Goal: Task Accomplishment & Management: Manage account settings

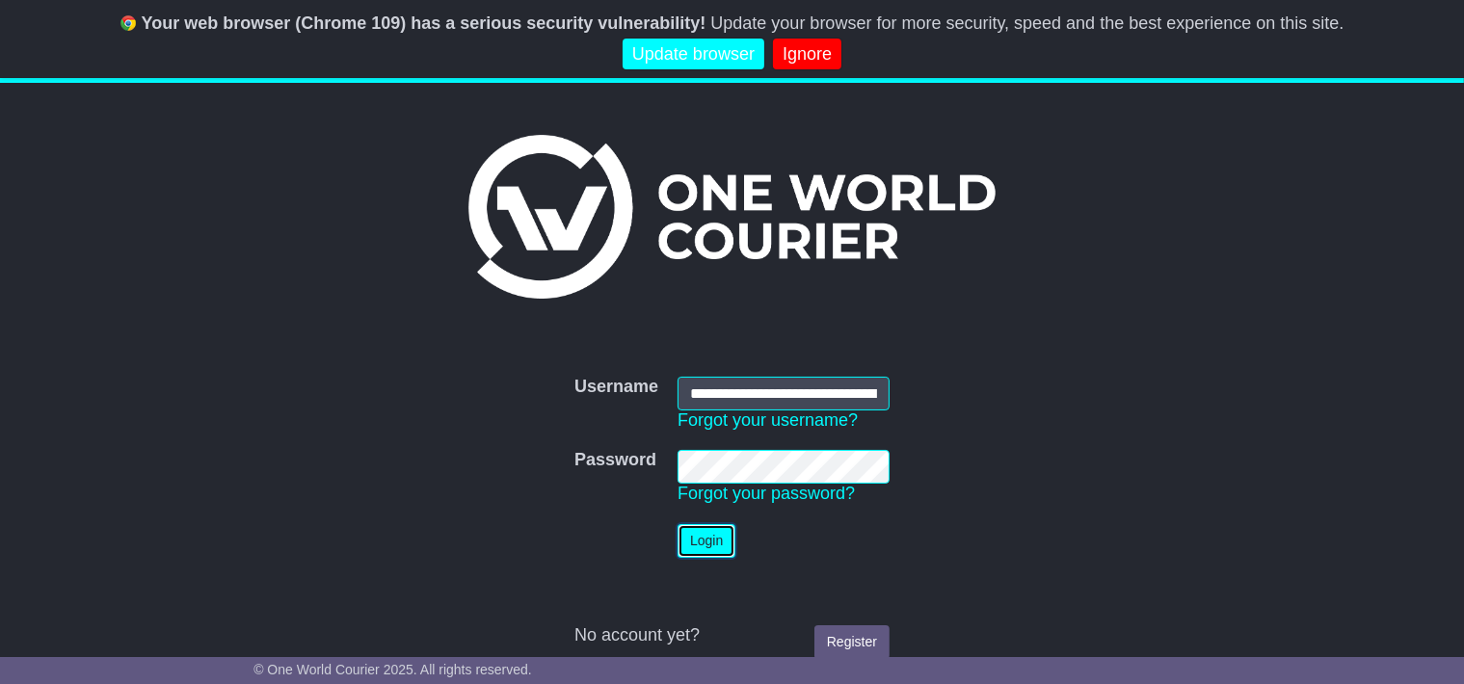
click at [692, 540] on button "Login" at bounding box center [706, 541] width 58 height 34
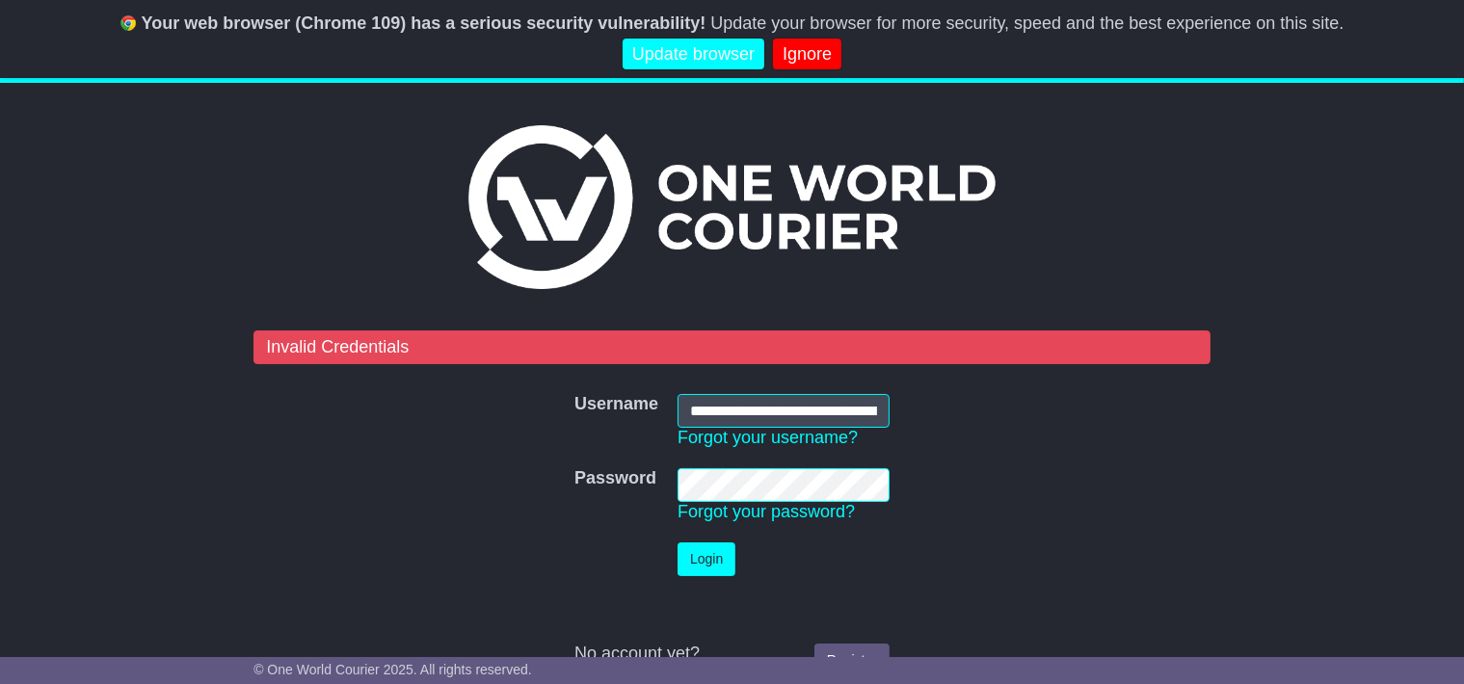
click at [616, 484] on tr "Password Password Forgot your password?" at bounding box center [732, 496] width 334 height 74
click at [677, 542] on button "Login" at bounding box center [706, 559] width 58 height 34
click at [636, 485] on tr "Password Password Forgot your password?" at bounding box center [732, 496] width 334 height 74
click at [721, 550] on button "Login" at bounding box center [706, 559] width 58 height 34
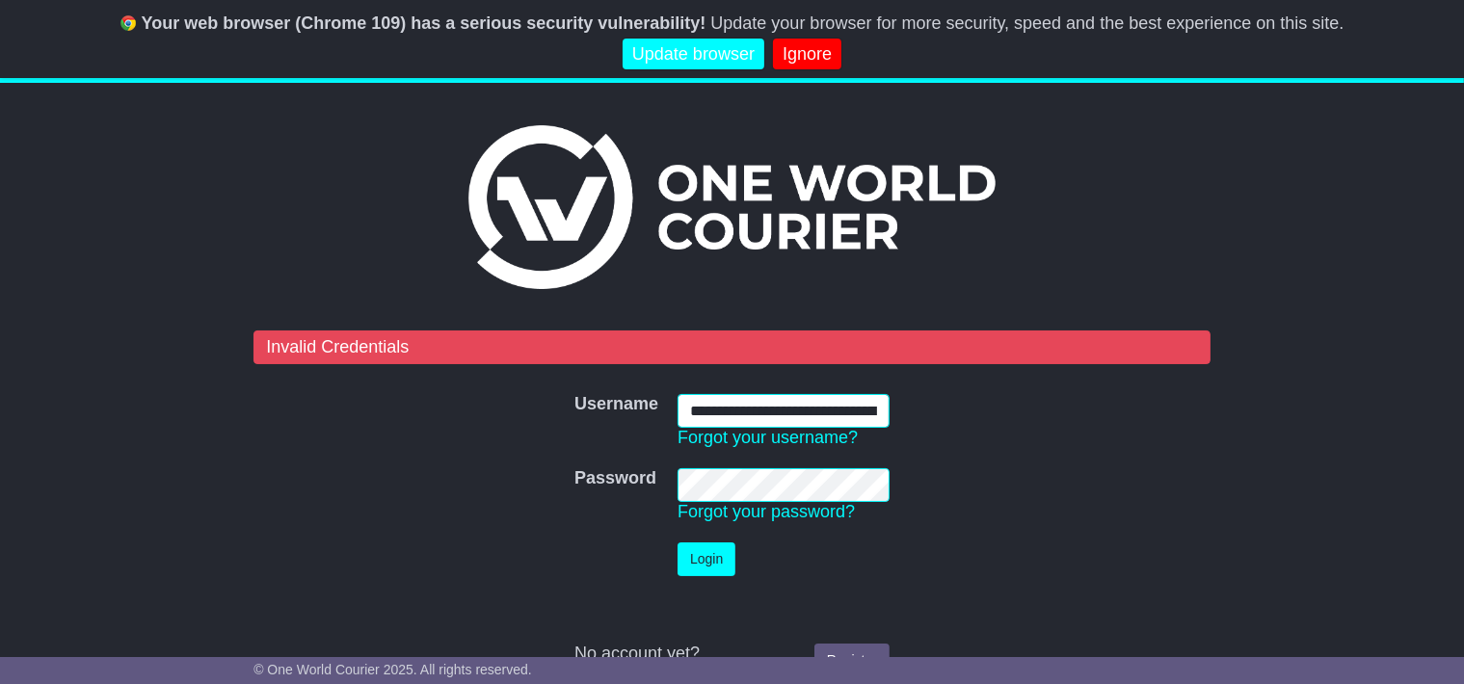
click at [850, 404] on input "**********" at bounding box center [783, 411] width 212 height 34
click at [609, 488] on tr "Password Password Forgot your password?" at bounding box center [732, 496] width 334 height 74
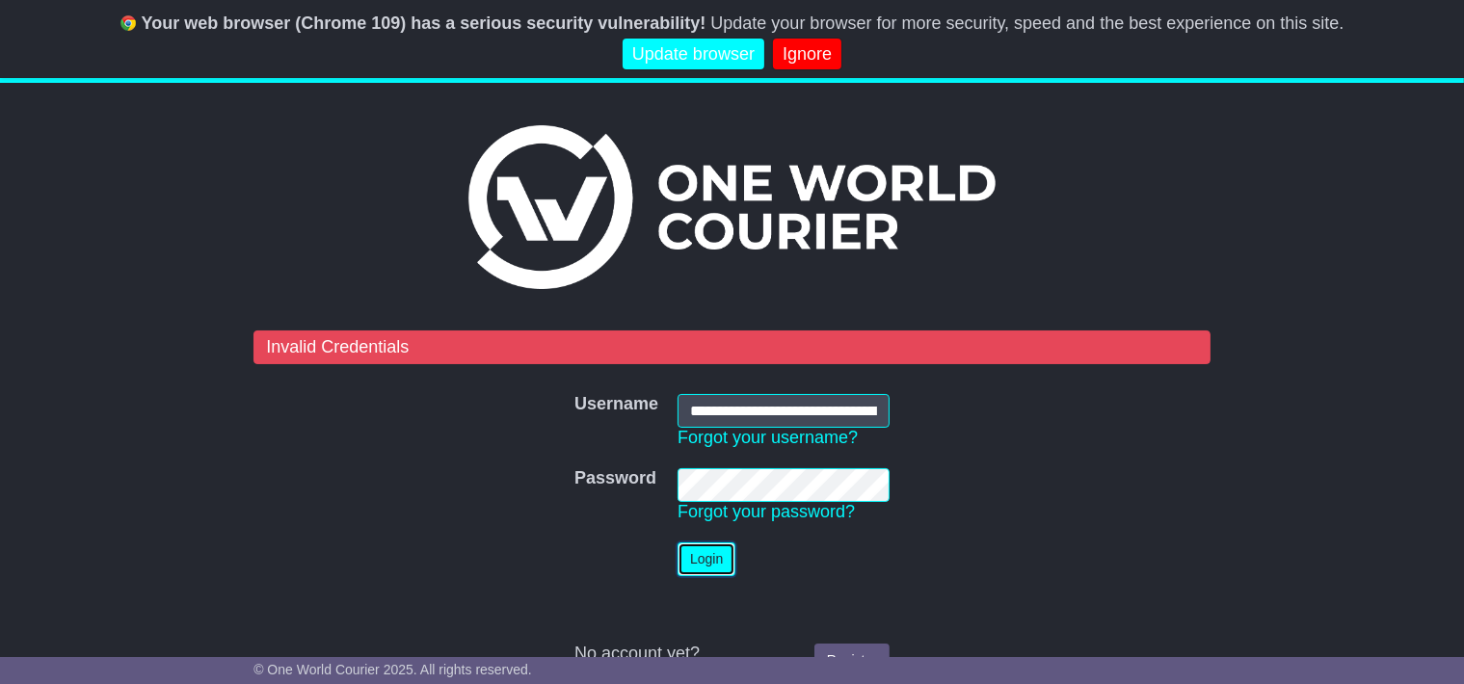
click at [708, 553] on button "Login" at bounding box center [706, 559] width 58 height 34
click at [670, 483] on td "Password Forgot your password?" at bounding box center [783, 496] width 231 height 74
click at [704, 552] on button "Login" at bounding box center [706, 559] width 58 height 34
click at [708, 557] on button "Login" at bounding box center [706, 559] width 58 height 34
click at [792, 54] on link "Ignore" at bounding box center [807, 55] width 68 height 32
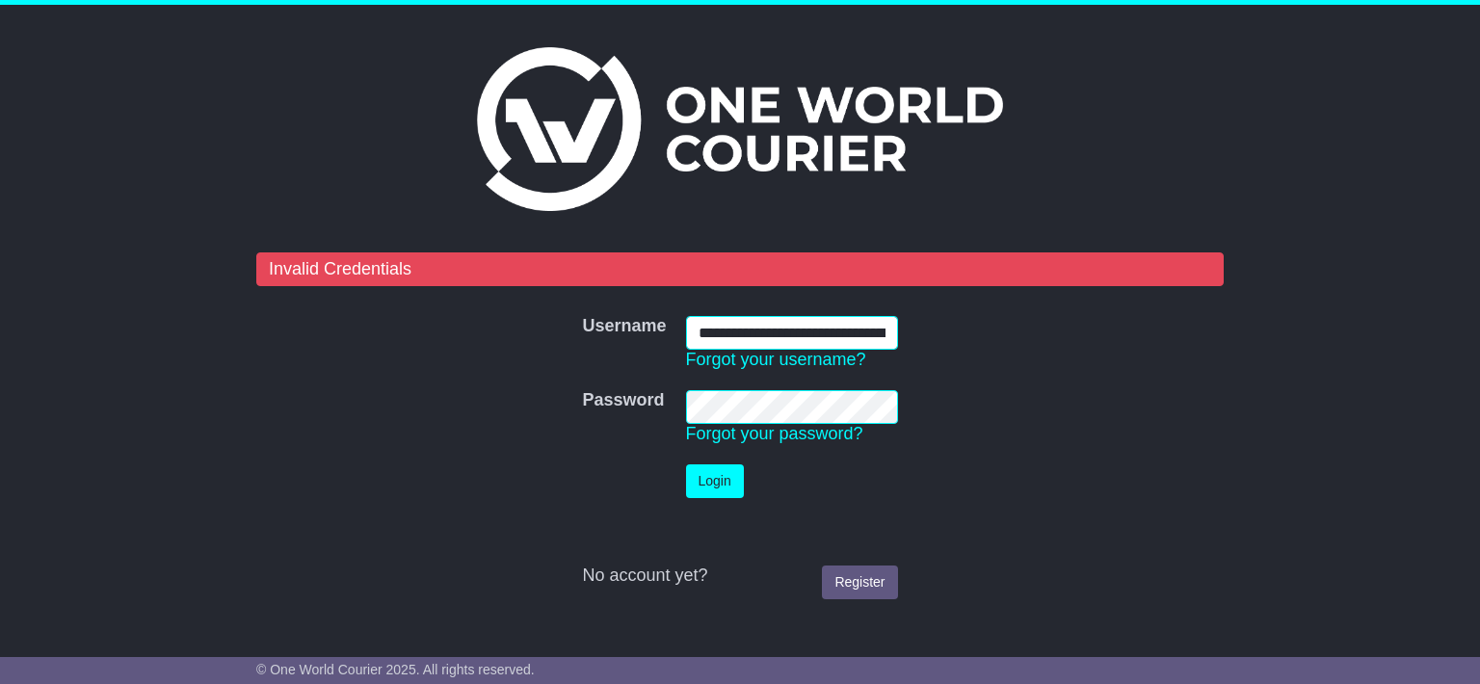
click at [692, 336] on input "**********" at bounding box center [792, 333] width 212 height 34
type input "**********"
click at [658, 413] on tr "Password Password Forgot your password?" at bounding box center [739, 418] width 334 height 74
click at [705, 475] on button "Login" at bounding box center [715, 481] width 58 height 34
click at [706, 479] on button "Login" at bounding box center [715, 481] width 58 height 34
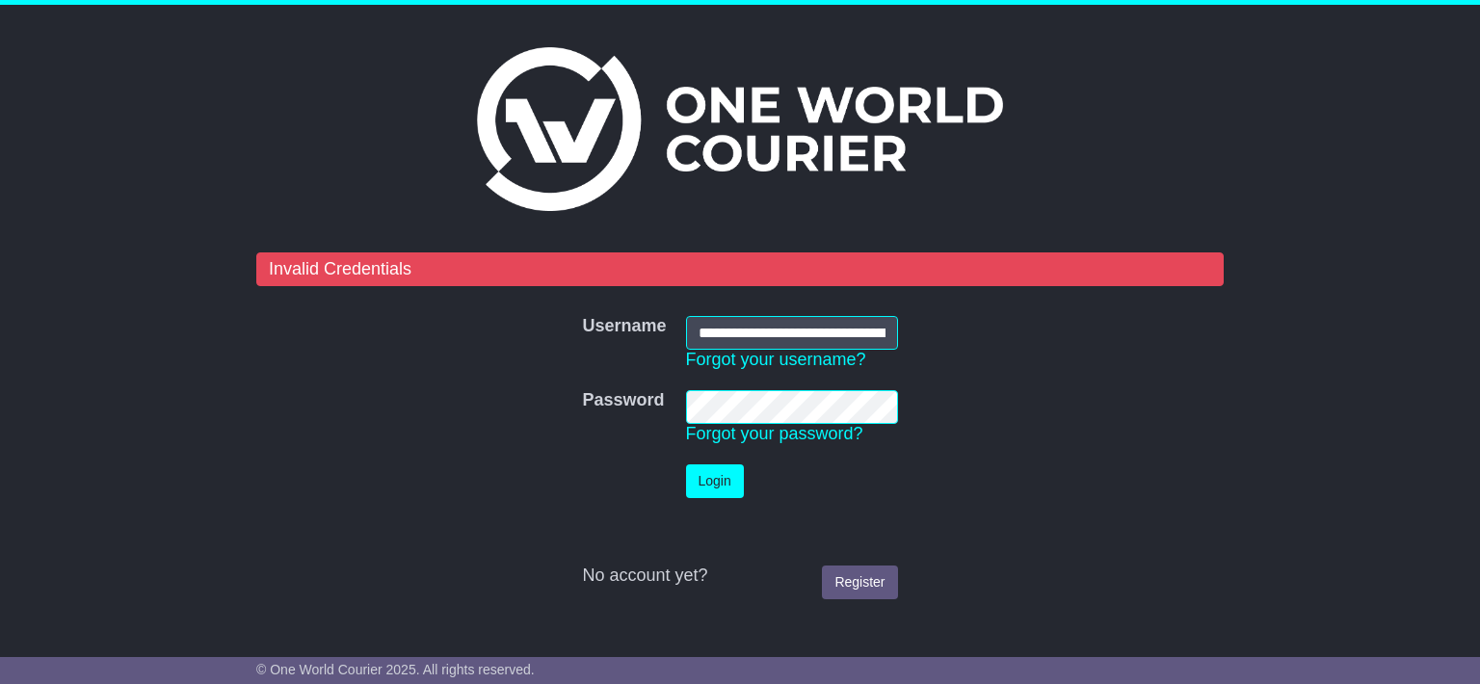
click at [670, 409] on tr "Password Password Forgot your password?" at bounding box center [739, 418] width 334 height 74
click at [740, 435] on link "Forgot your password?" at bounding box center [774, 433] width 177 height 19
